Goal: Check status

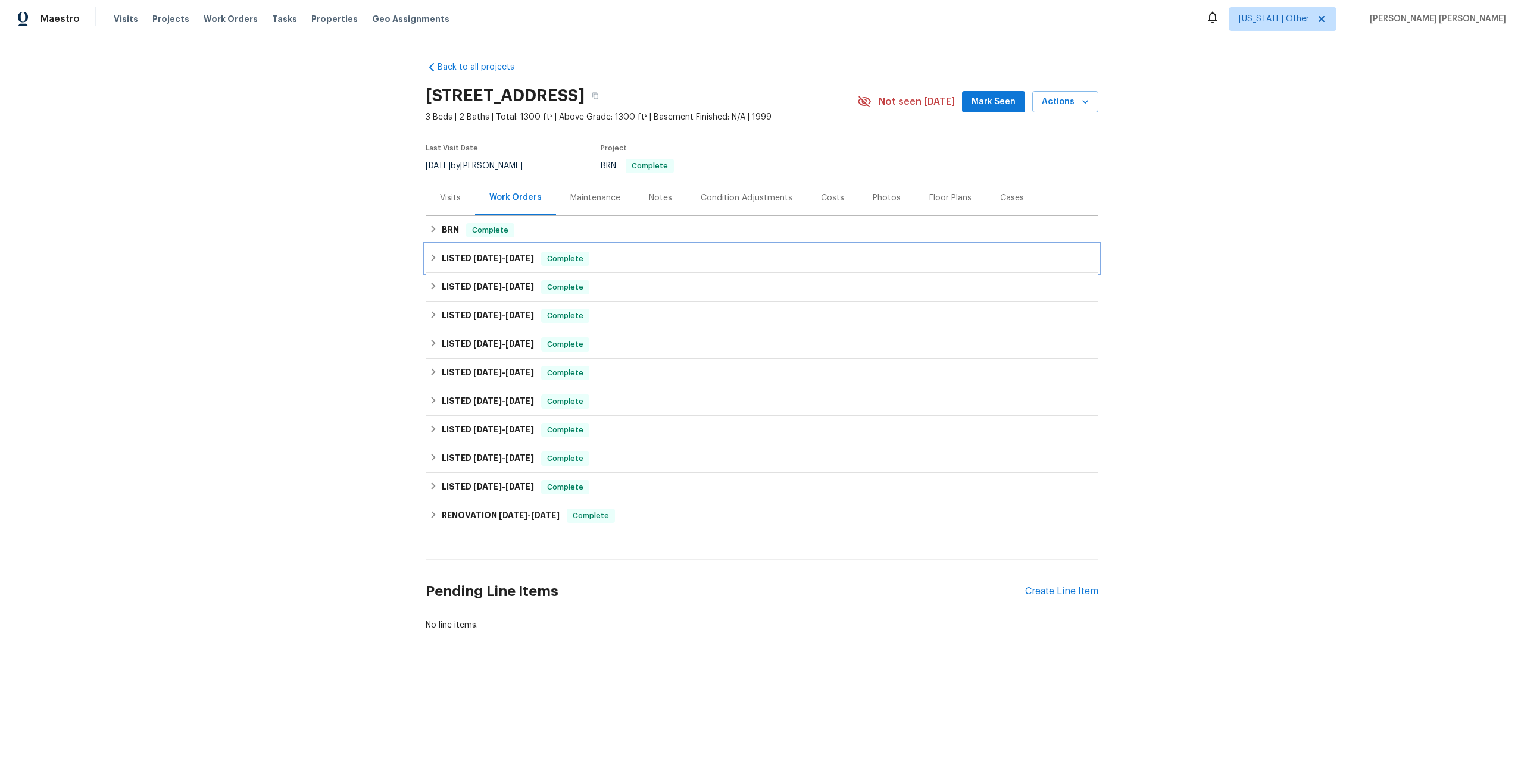
click at [533, 262] on h6 "LISTED [DATE] - [DATE]" at bounding box center [488, 258] width 92 height 14
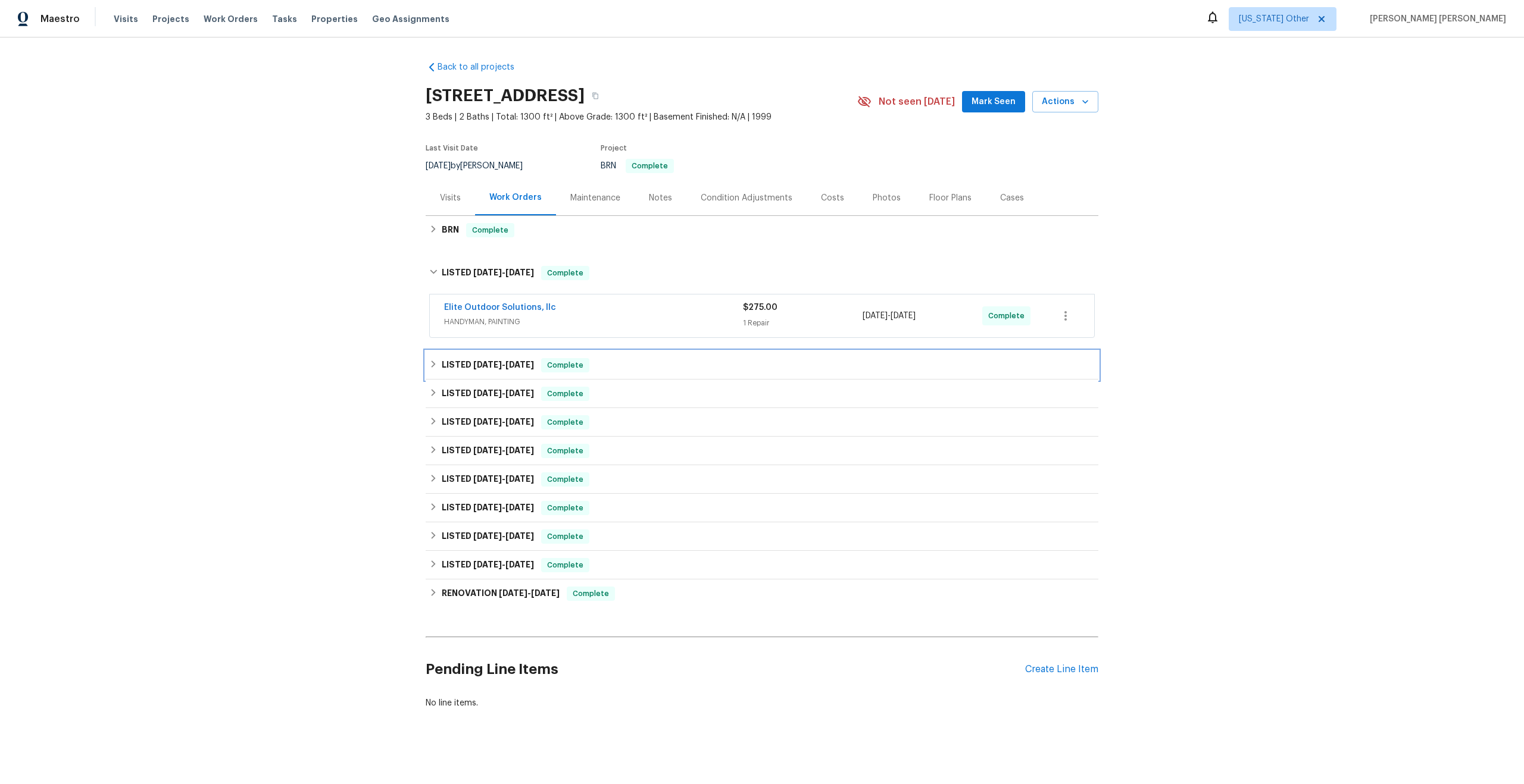
click at [501, 363] on span "[DATE]" at bounding box center [487, 364] width 29 height 8
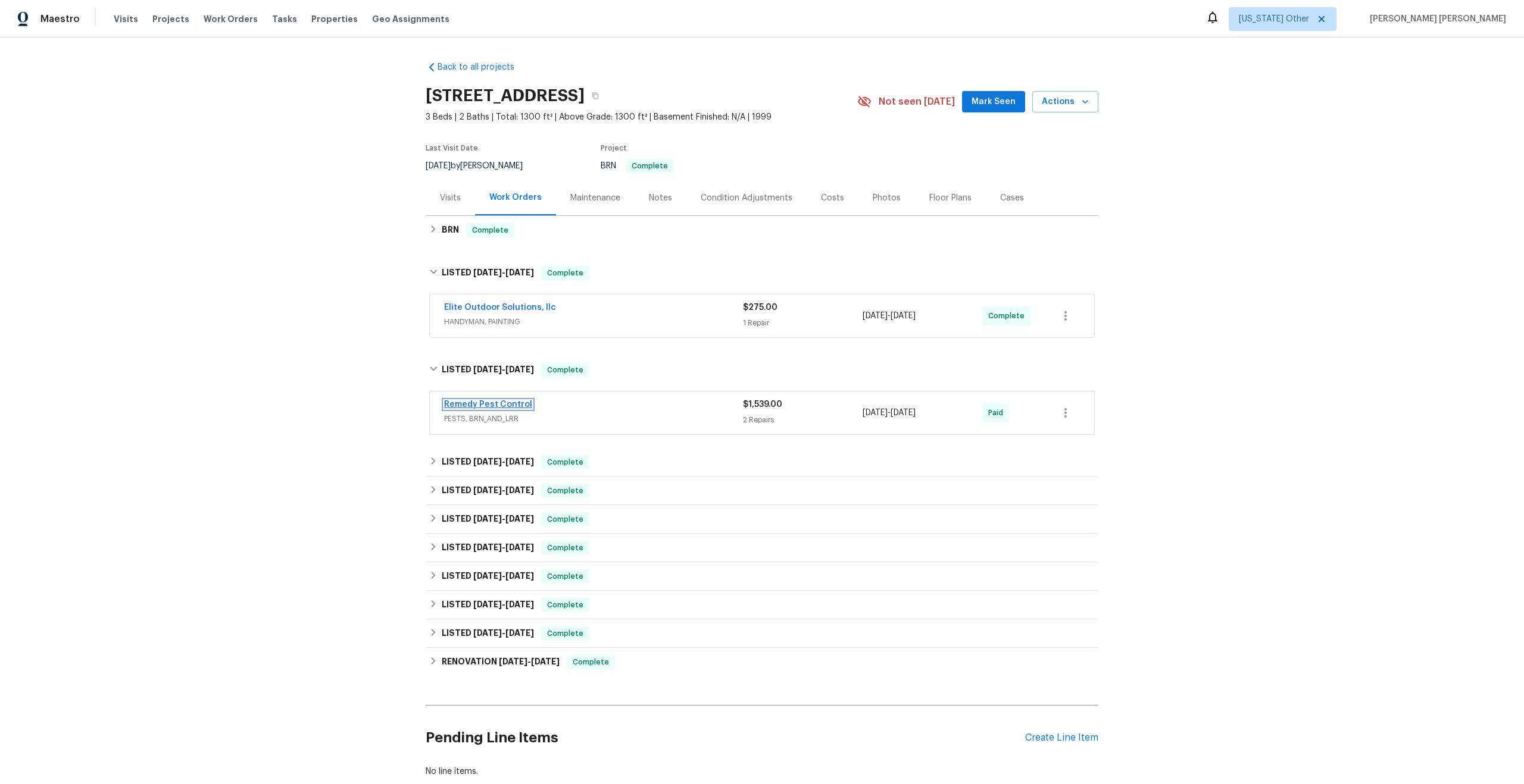
click at [514, 404] on link "Remedy Pest Control" at bounding box center [488, 405] width 88 height 8
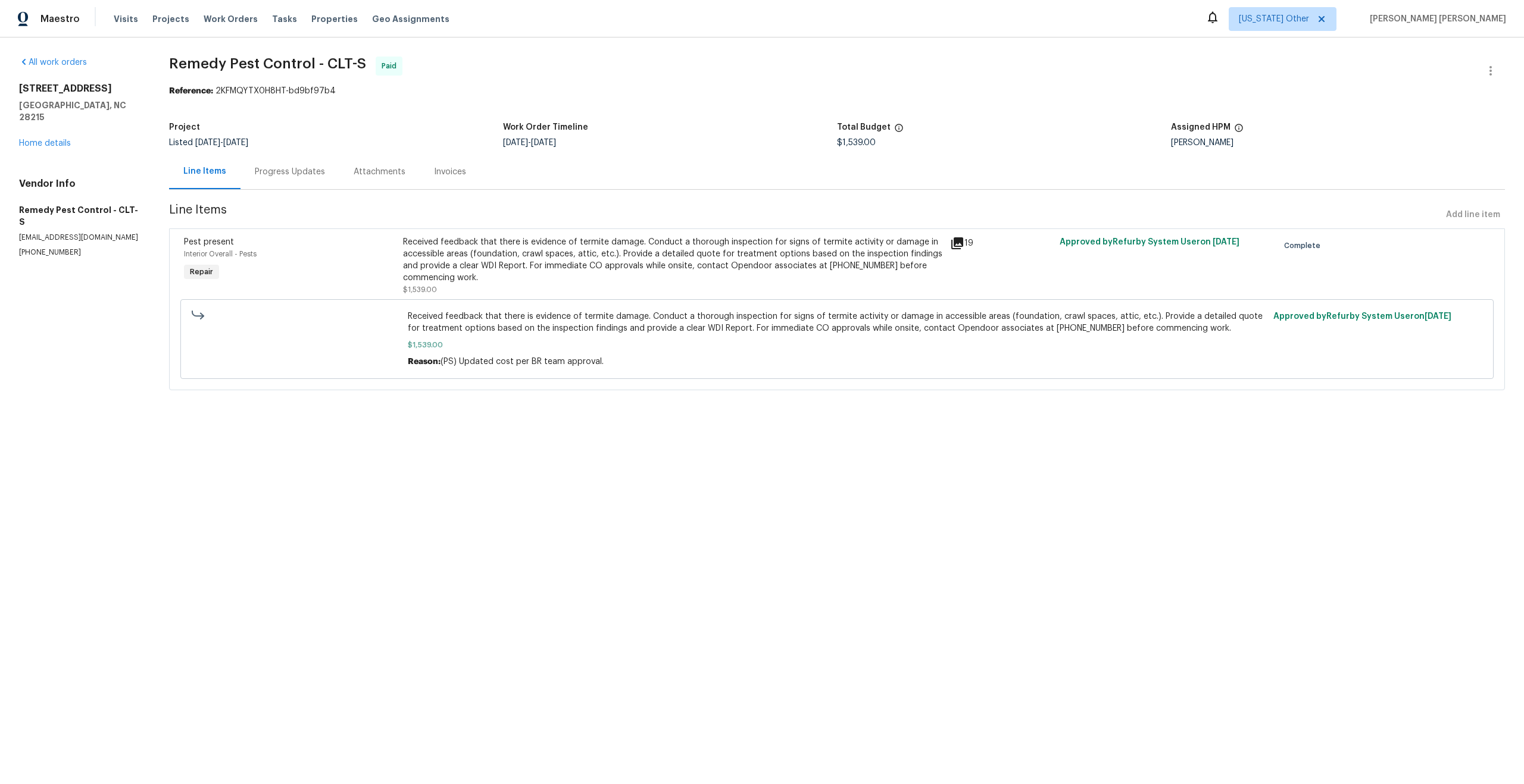
click at [300, 171] on div "Progress Updates" at bounding box center [289, 172] width 70 height 12
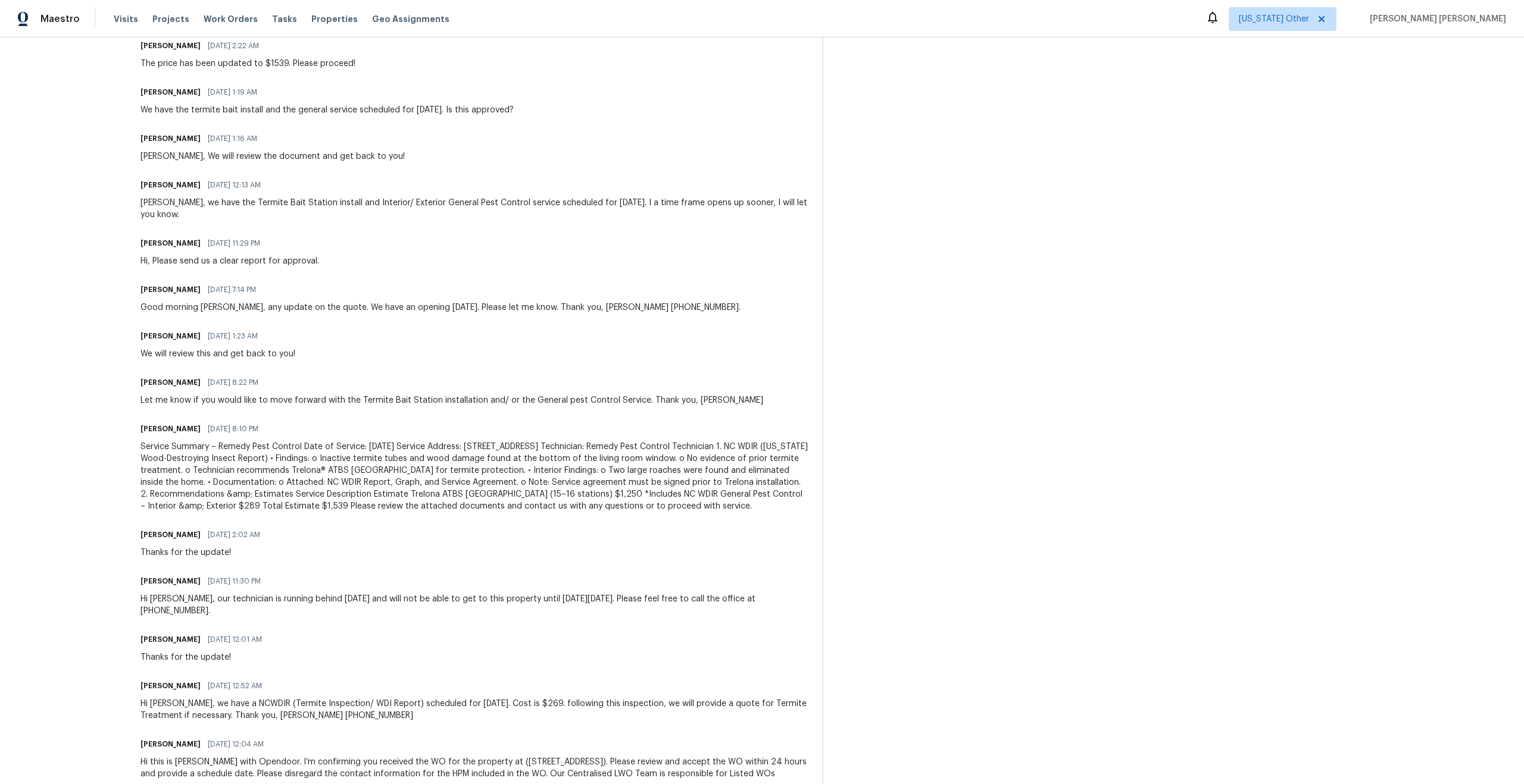
scroll to position [649, 0]
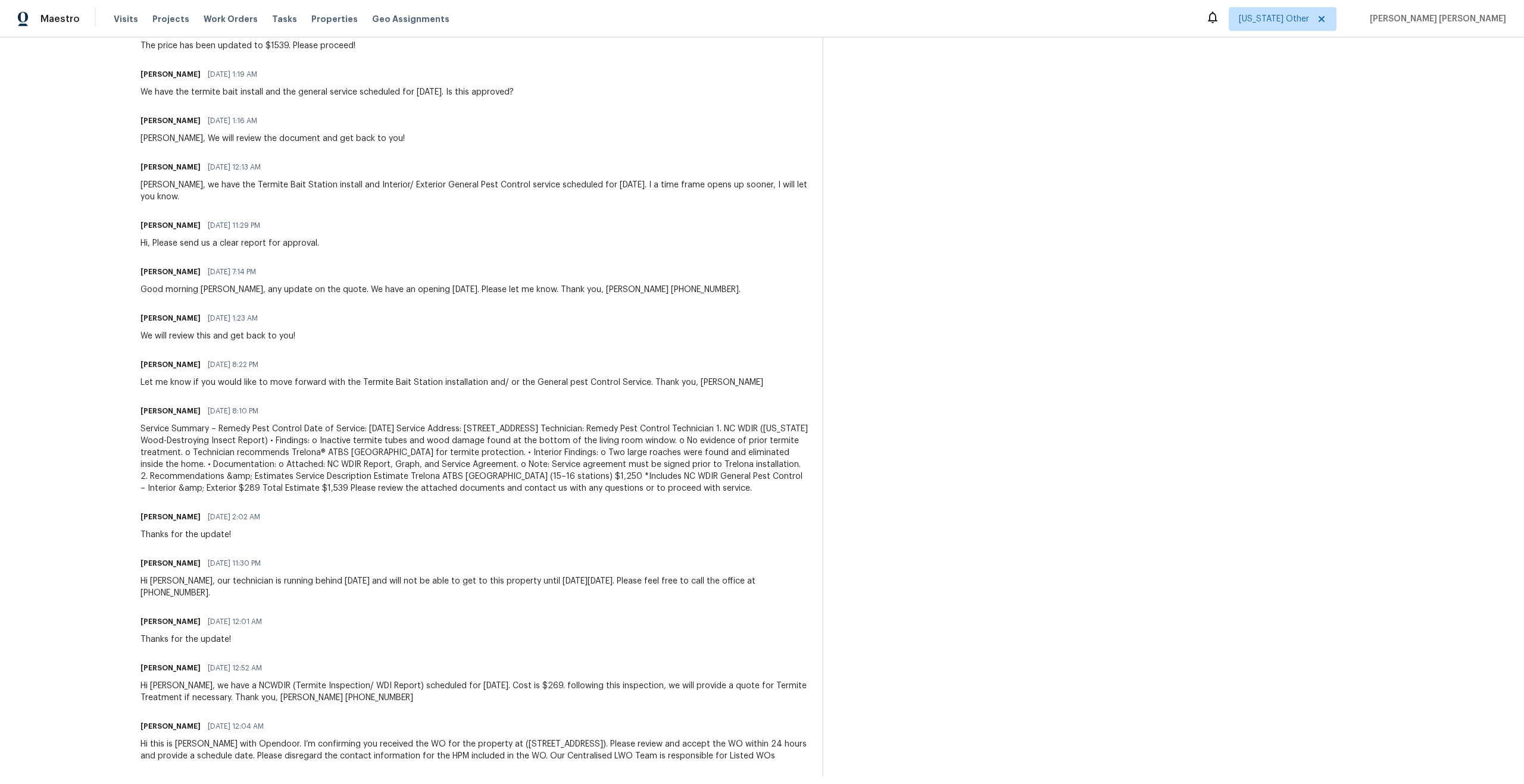
click at [210, 584] on div "Hi [PERSON_NAME], our technician is running behind [DATE] and will not be able …" at bounding box center [475, 587] width 668 height 24
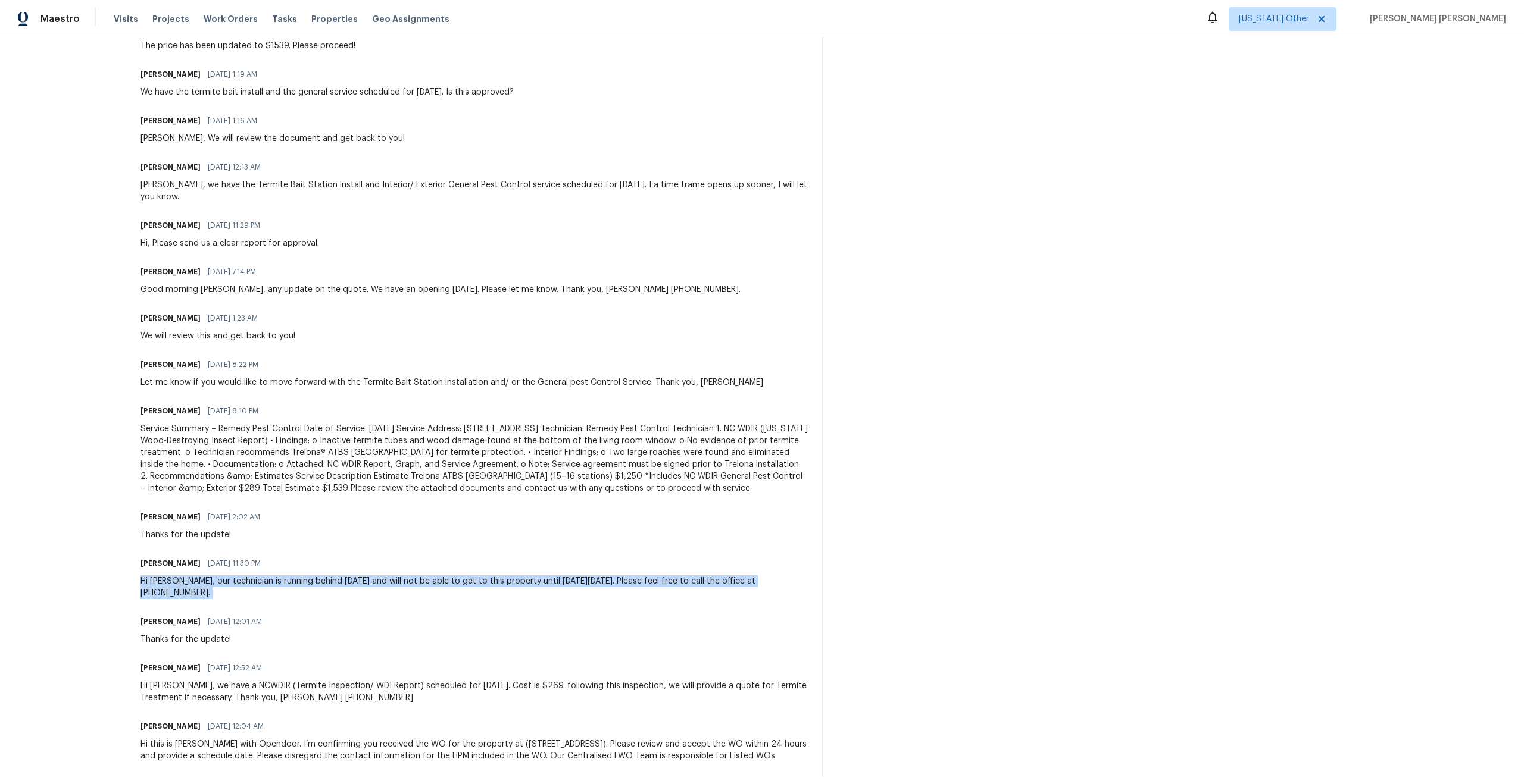
click at [210, 584] on div "Hi [PERSON_NAME], our technician is running behind [DATE] and will not be able …" at bounding box center [475, 587] width 668 height 24
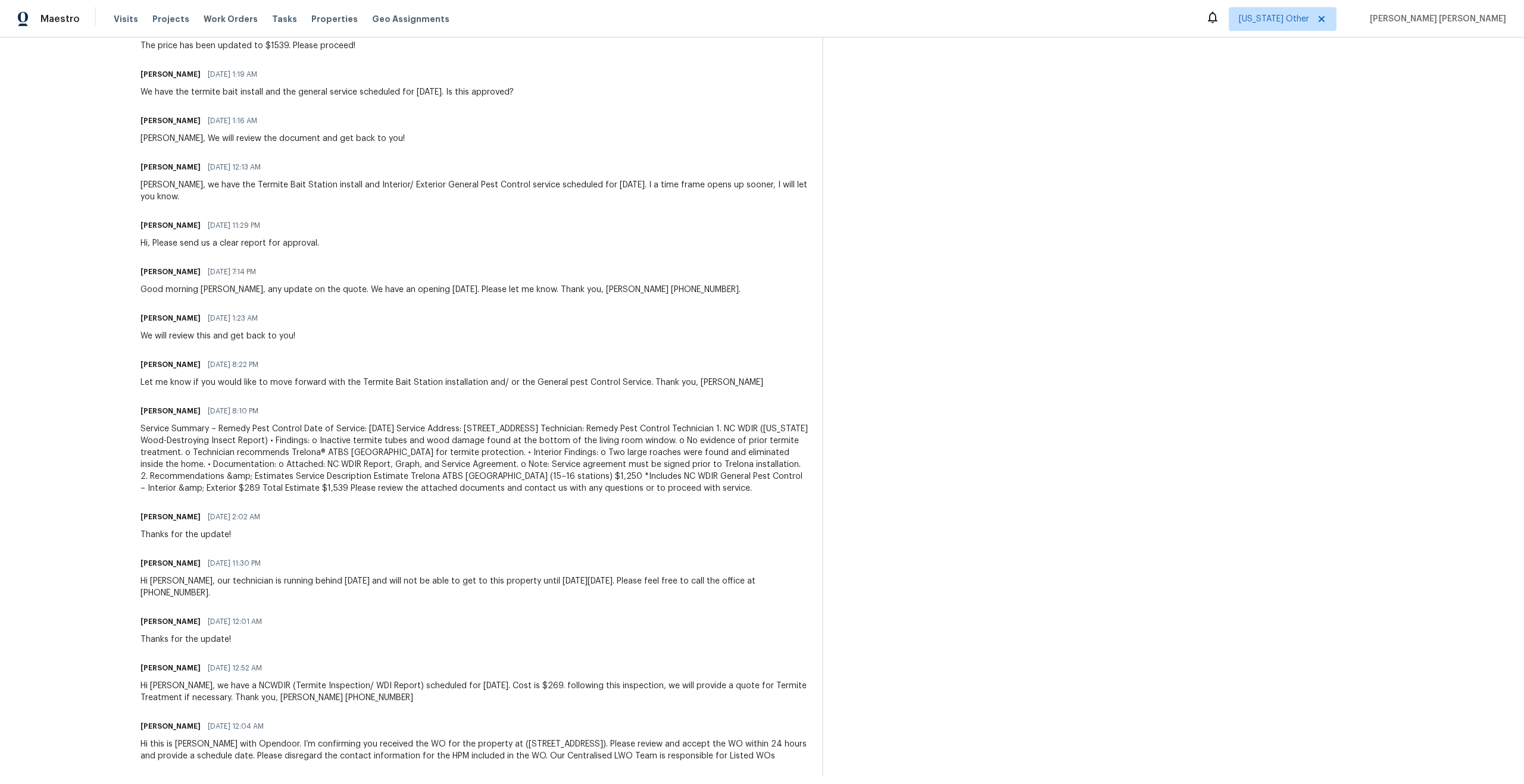
click at [217, 476] on div "Service Summary – Remedy Pest Control Date of Service: [DATE] Service Address: …" at bounding box center [475, 459] width 668 height 72
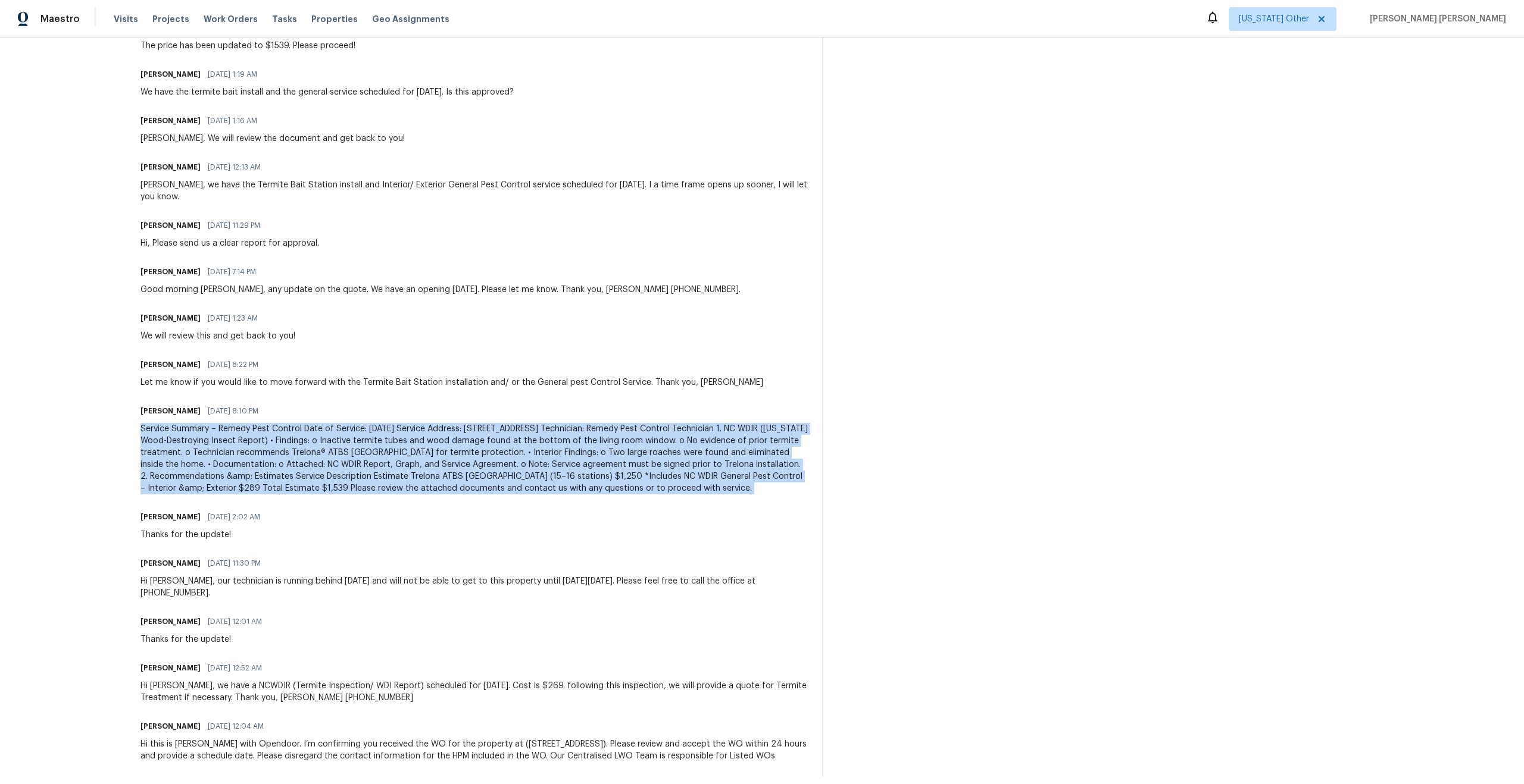
click at [217, 476] on div "Service Summary – Remedy Pest Control Date of Service: [DATE] Service Address: …" at bounding box center [475, 459] width 668 height 72
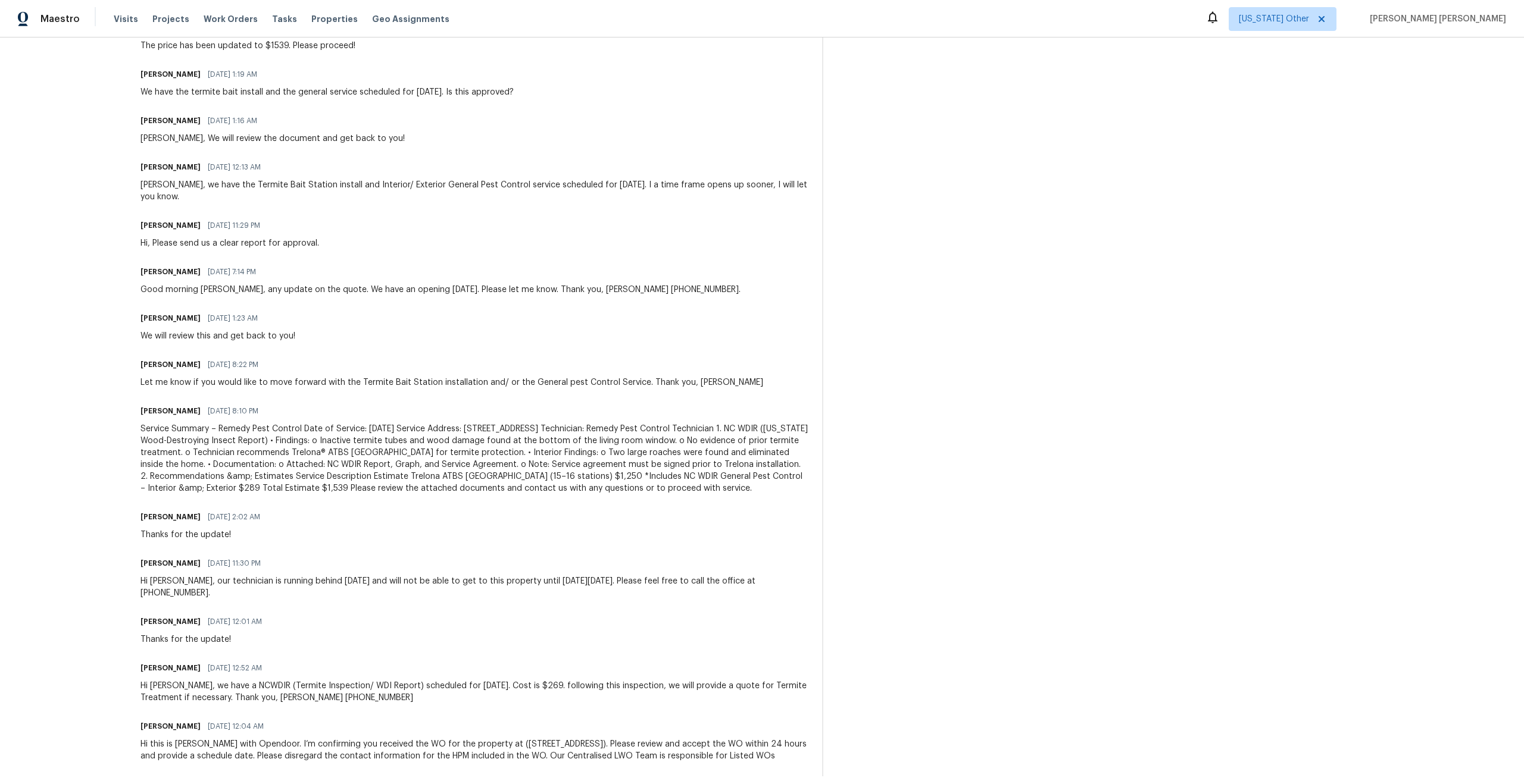
click at [252, 380] on div "Let me know if you would like to move forward with the Termite Bait Station ins…" at bounding box center [452, 382] width 623 height 12
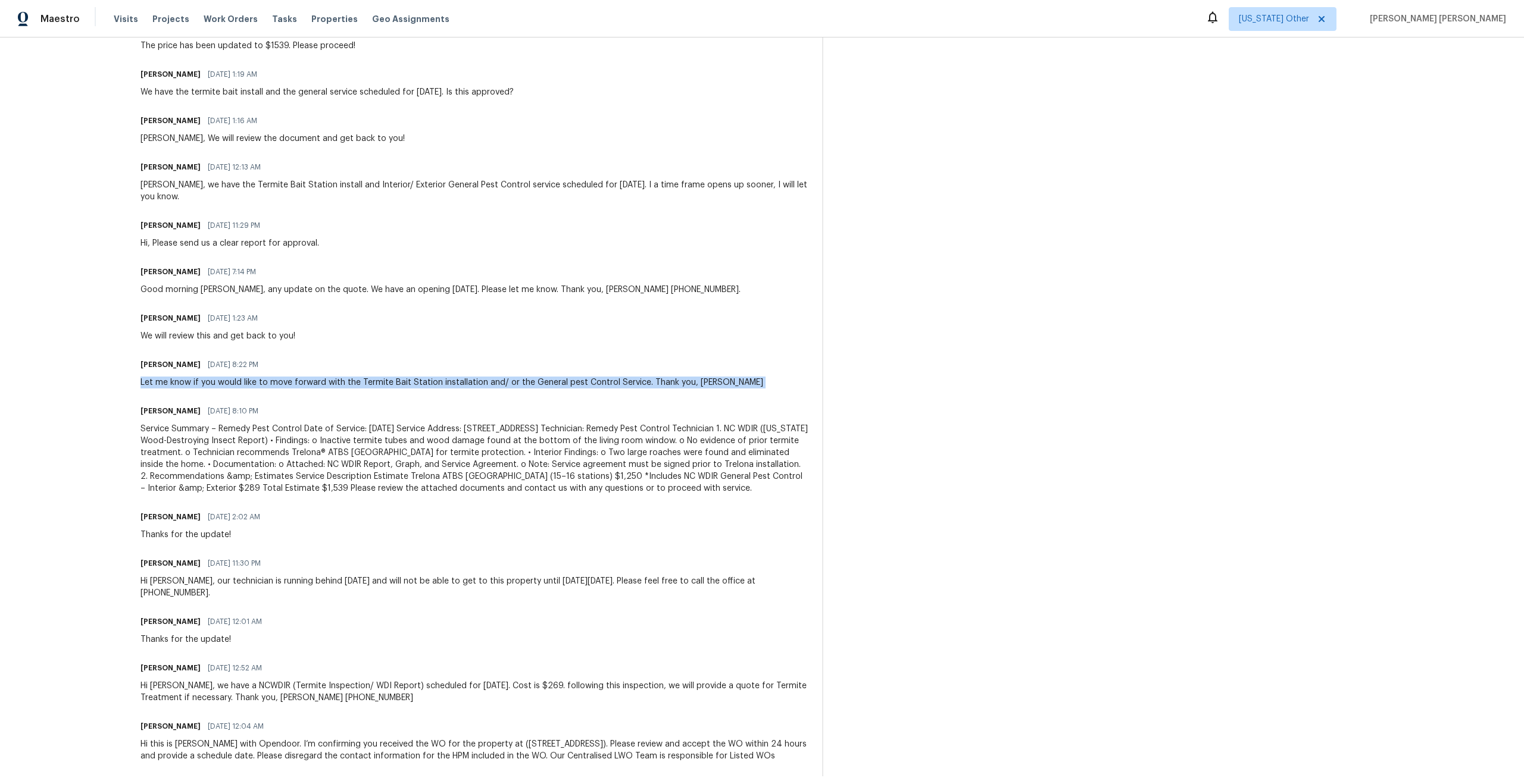
click at [252, 380] on div "Let me know if you would like to move forward with the Termite Bait Station ins…" at bounding box center [452, 382] width 623 height 12
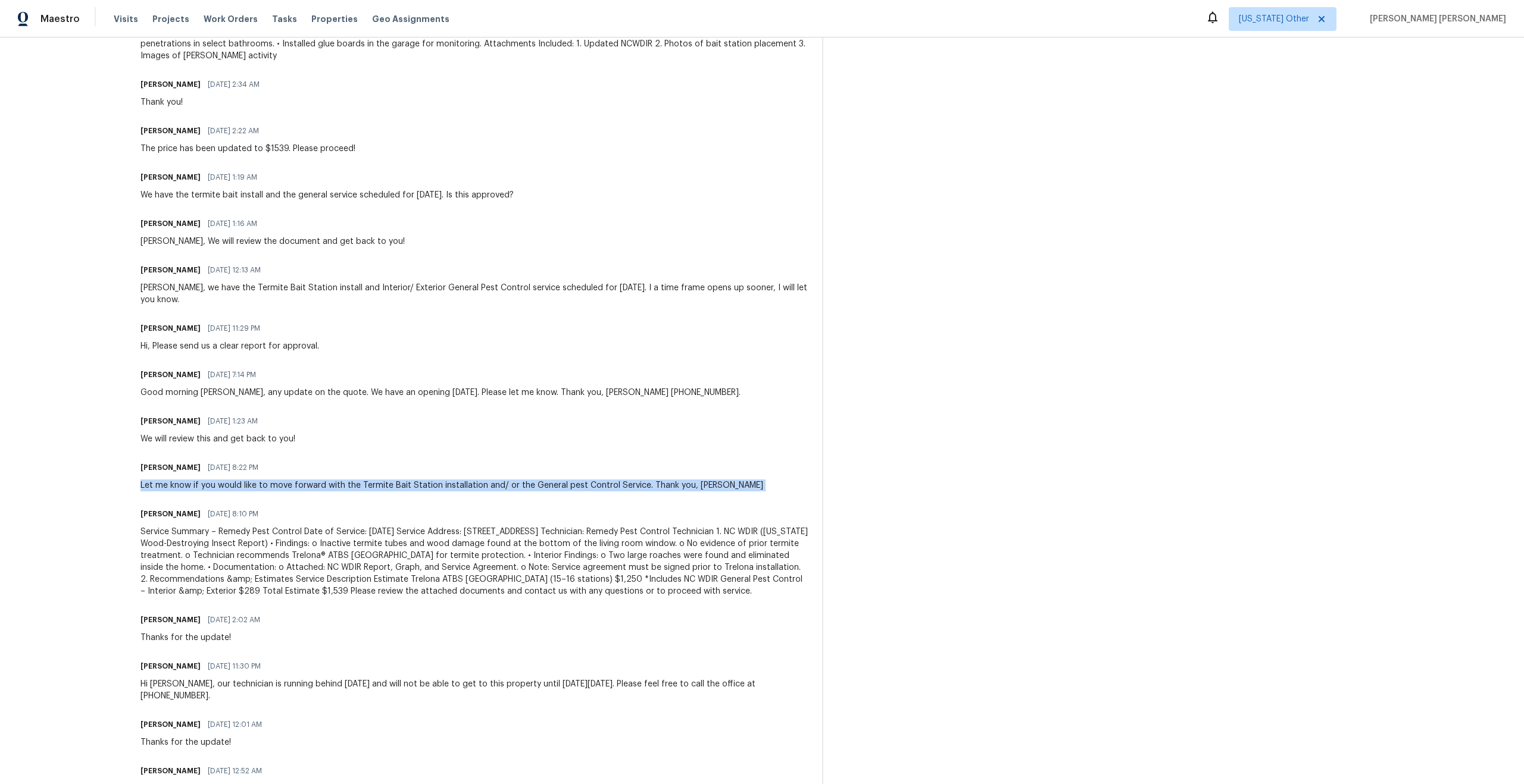
scroll to position [0, 0]
